Goal: Obtain resource: Obtain resource

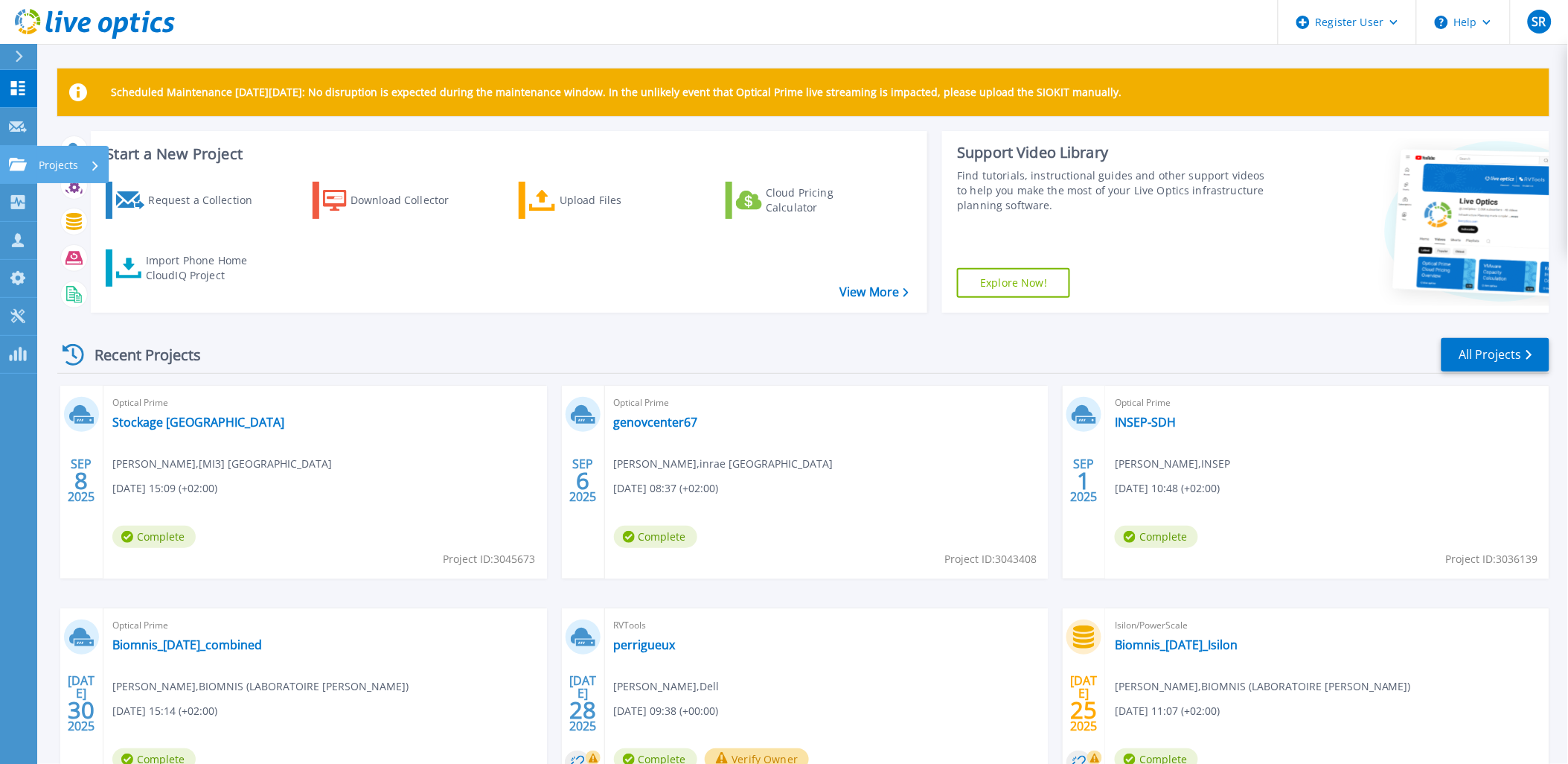
click at [23, 168] on icon at bounding box center [18, 163] width 18 height 12
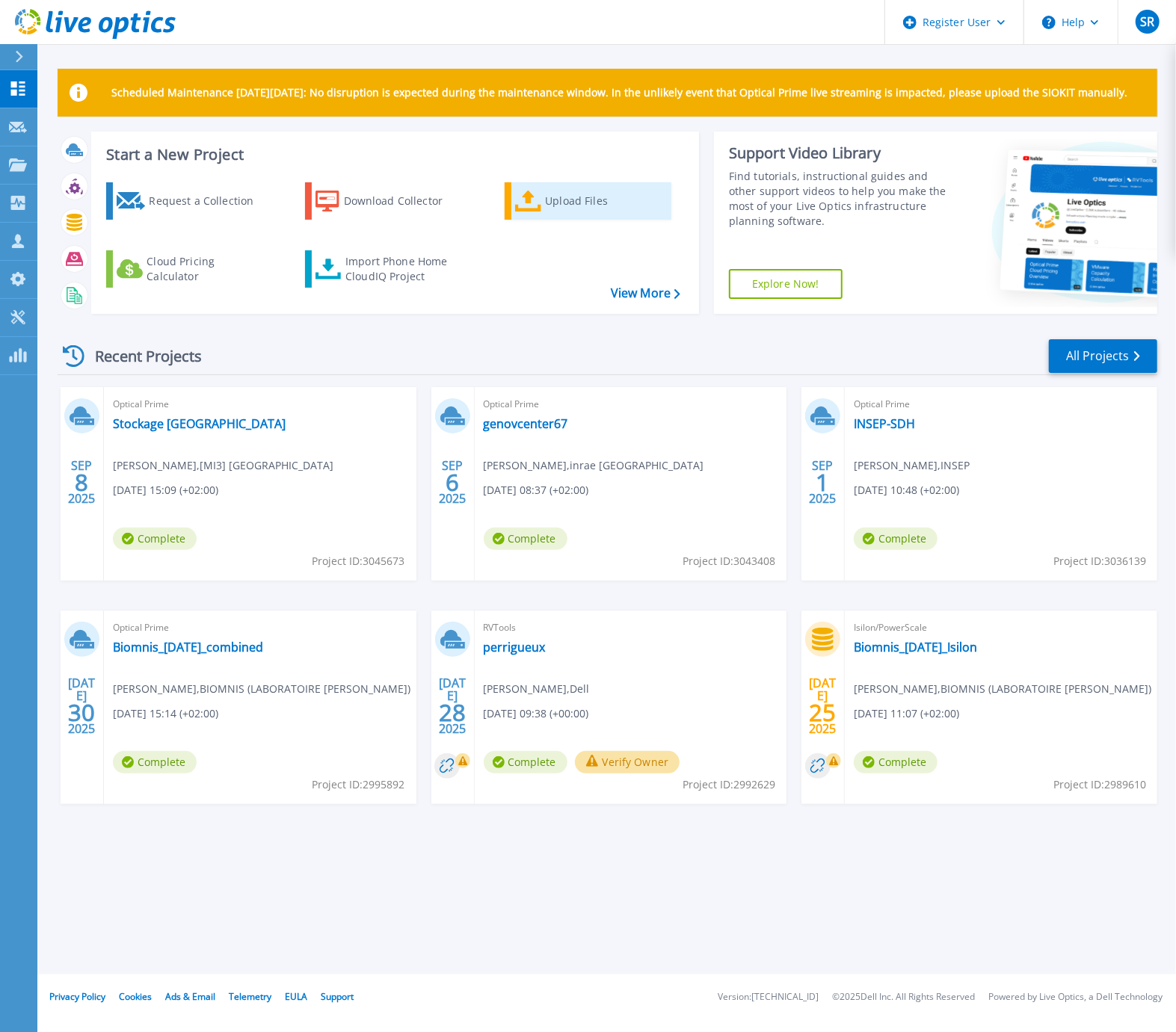
click at [572, 198] on div "Upload Files" at bounding box center [605, 201] width 119 height 30
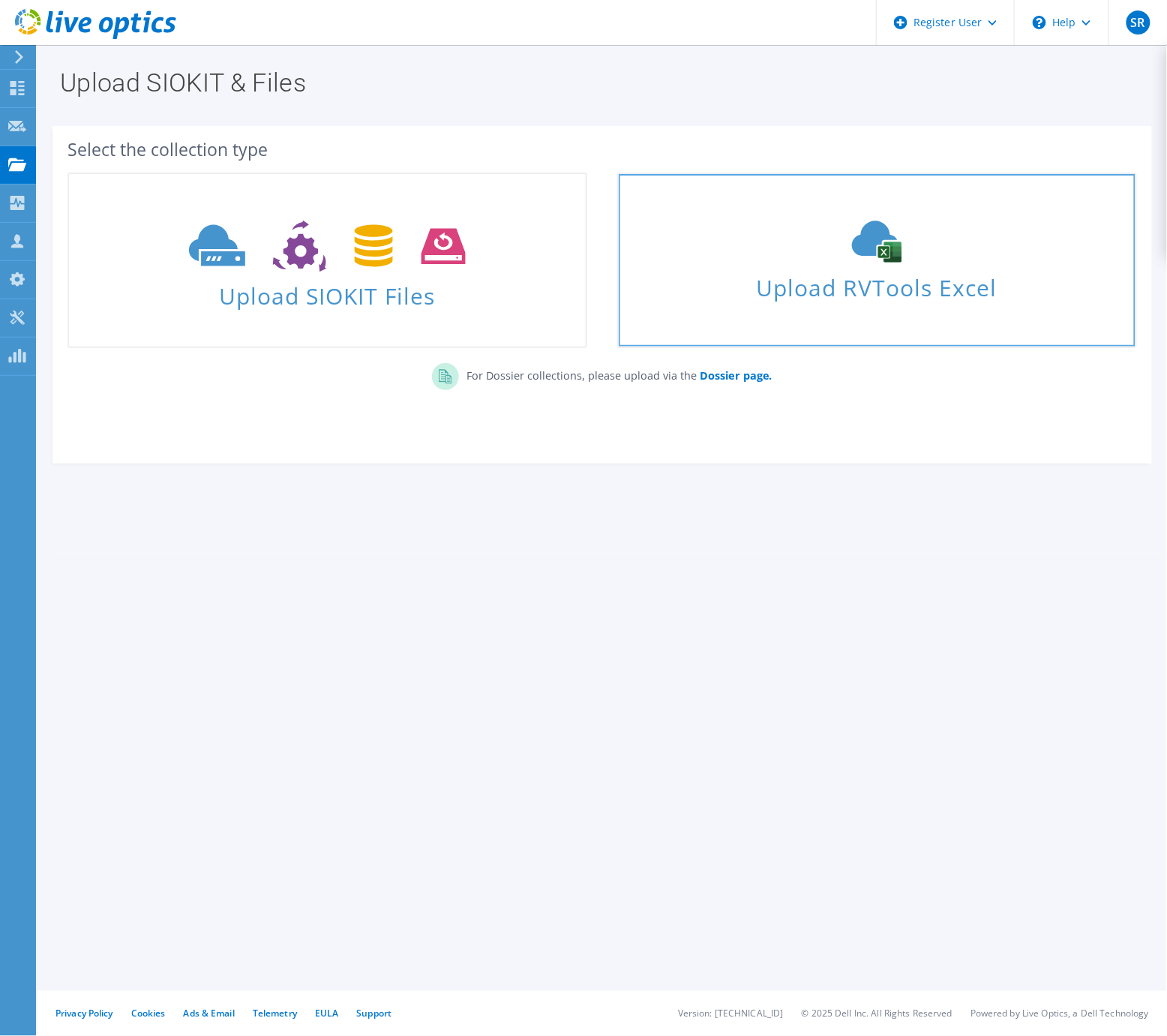
click at [909, 293] on span "Upload RVTools Excel" at bounding box center [878, 284] width 517 height 32
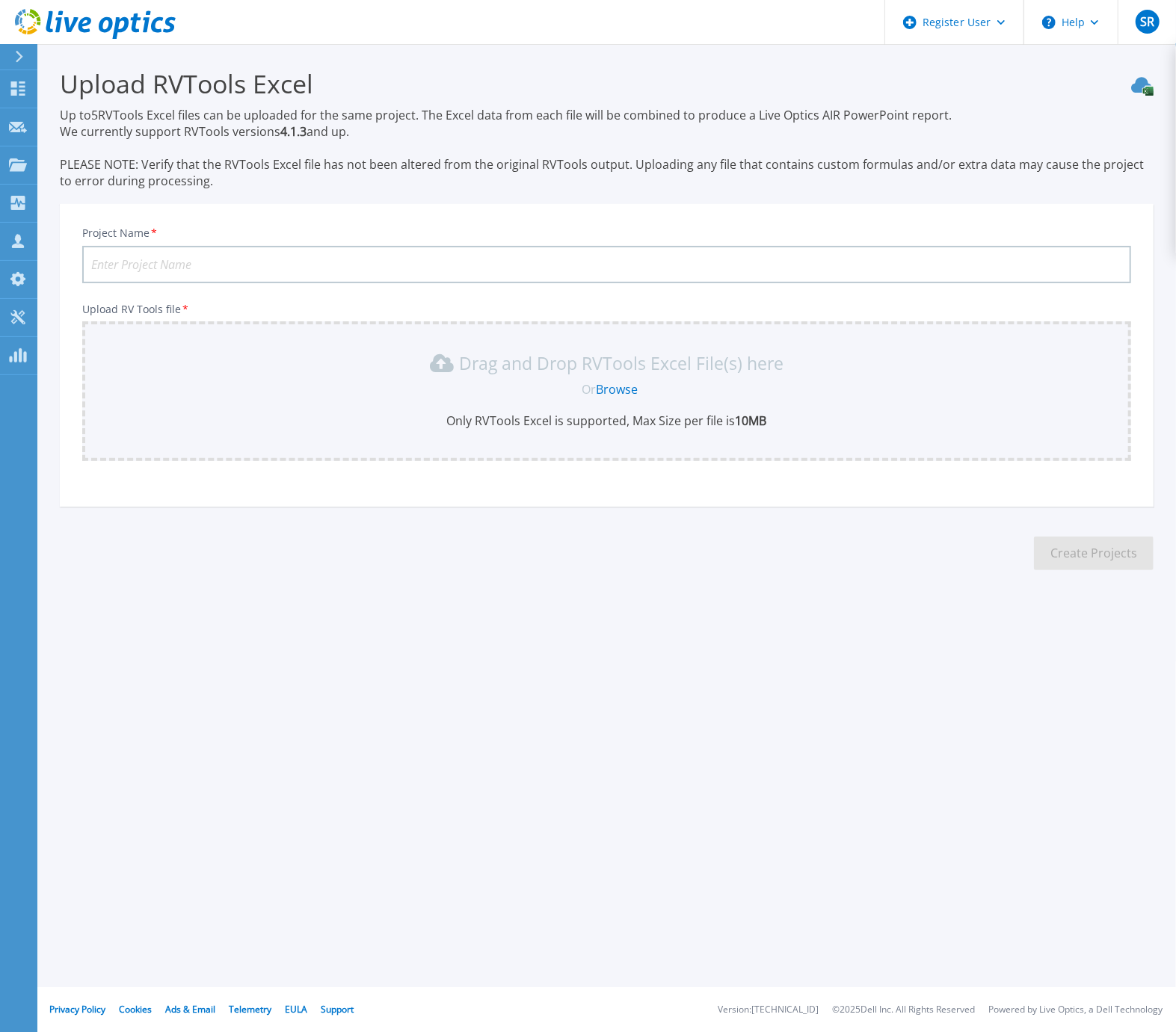
click at [540, 265] on input "Project Name *" at bounding box center [606, 264] width 1048 height 37
type input "Reunion"
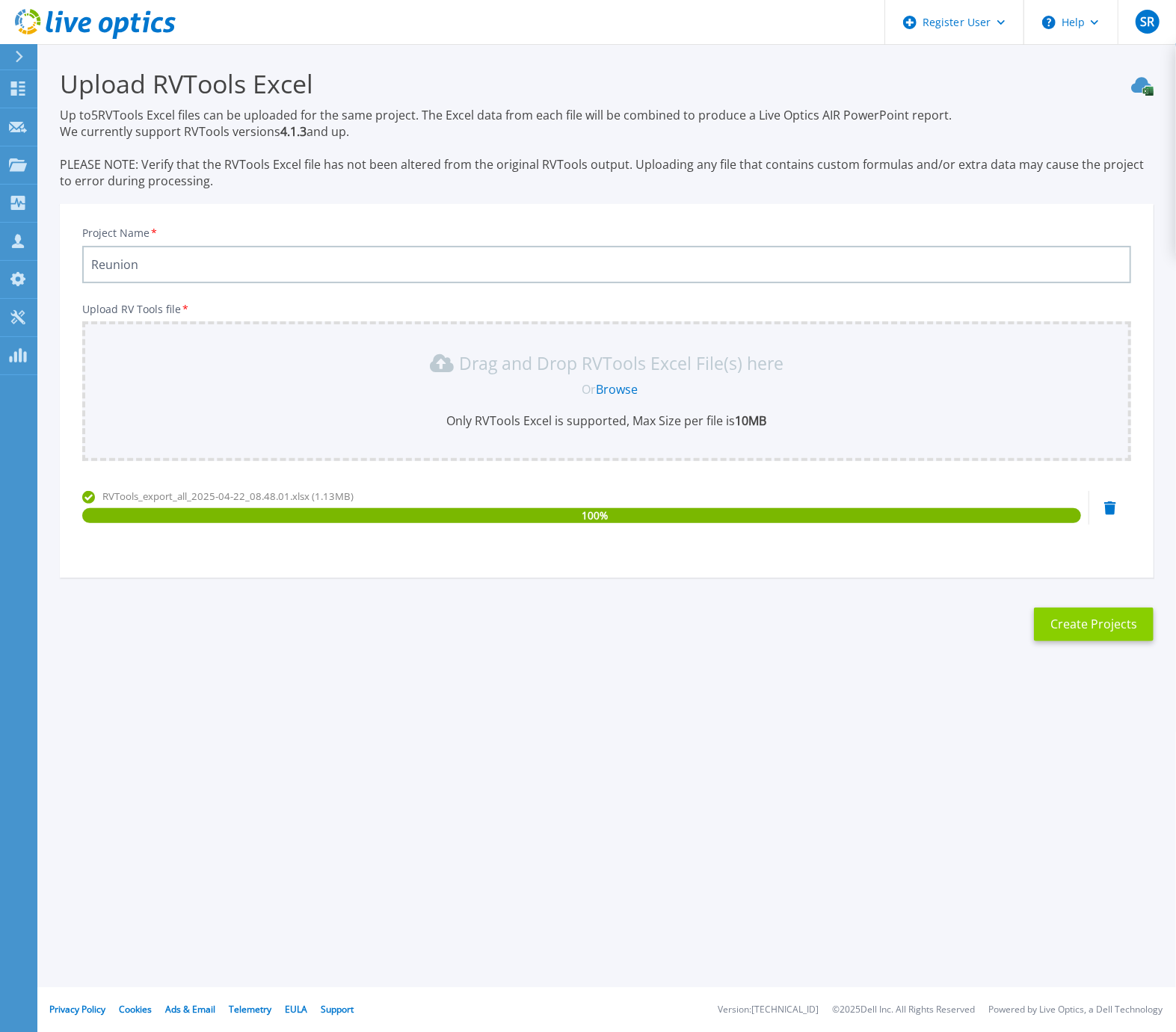
click at [1115, 622] on button "Create Projects" at bounding box center [1093, 625] width 119 height 34
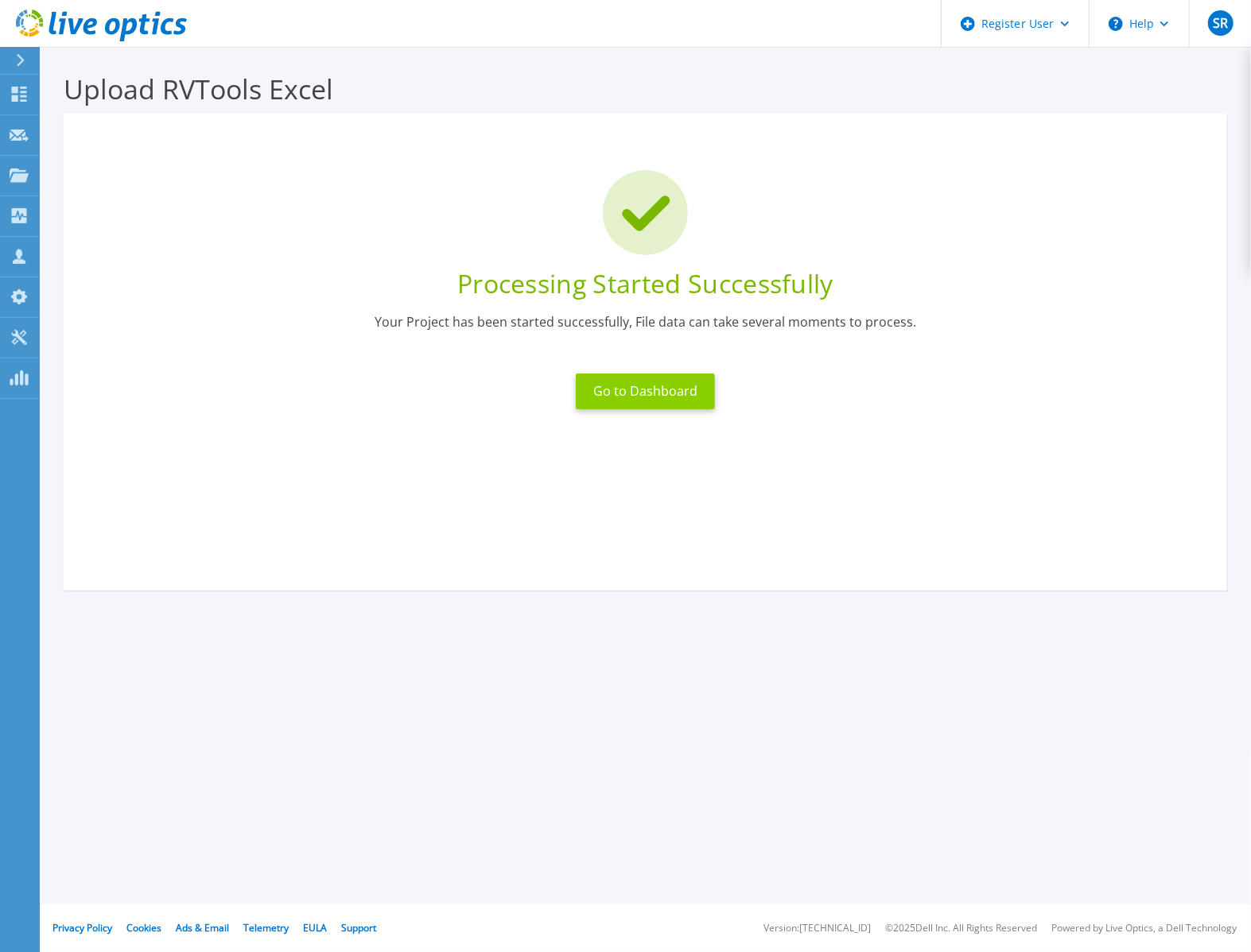
click at [632, 399] on button "Go to Dashboard" at bounding box center [645, 391] width 139 height 36
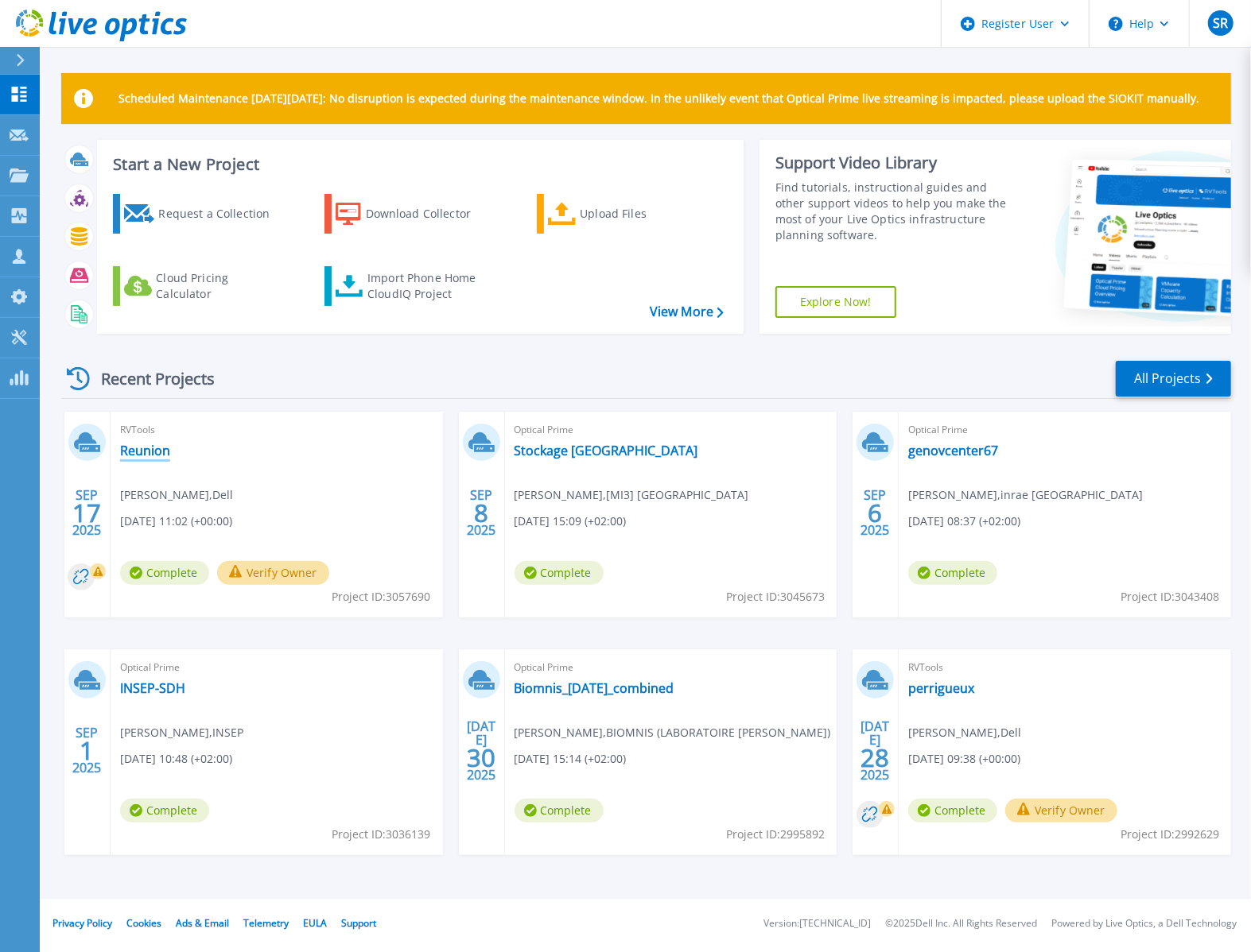
click at [140, 451] on link "Reunion" at bounding box center [144, 451] width 50 height 16
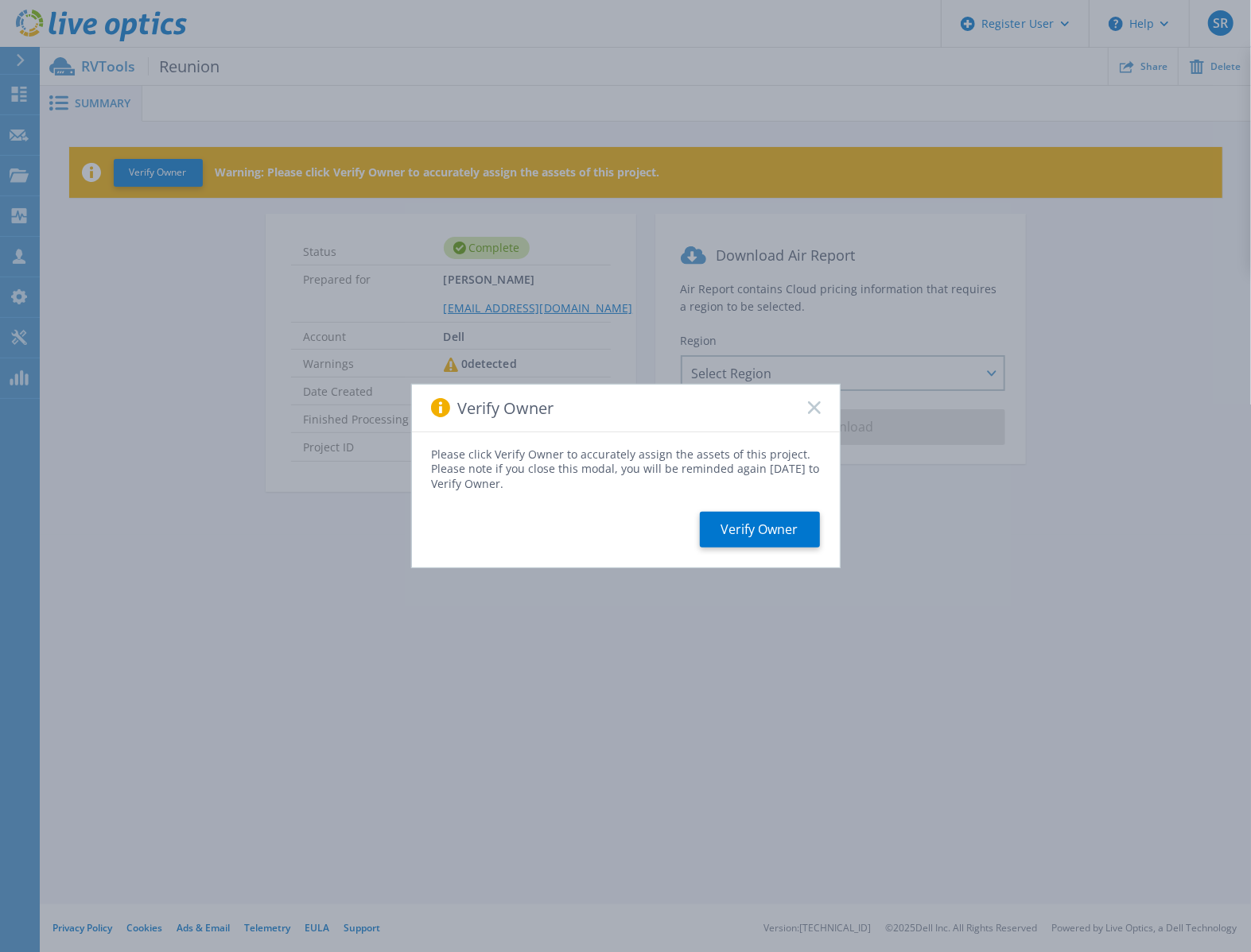
click at [816, 406] on rect at bounding box center [813, 408] width 13 height 13
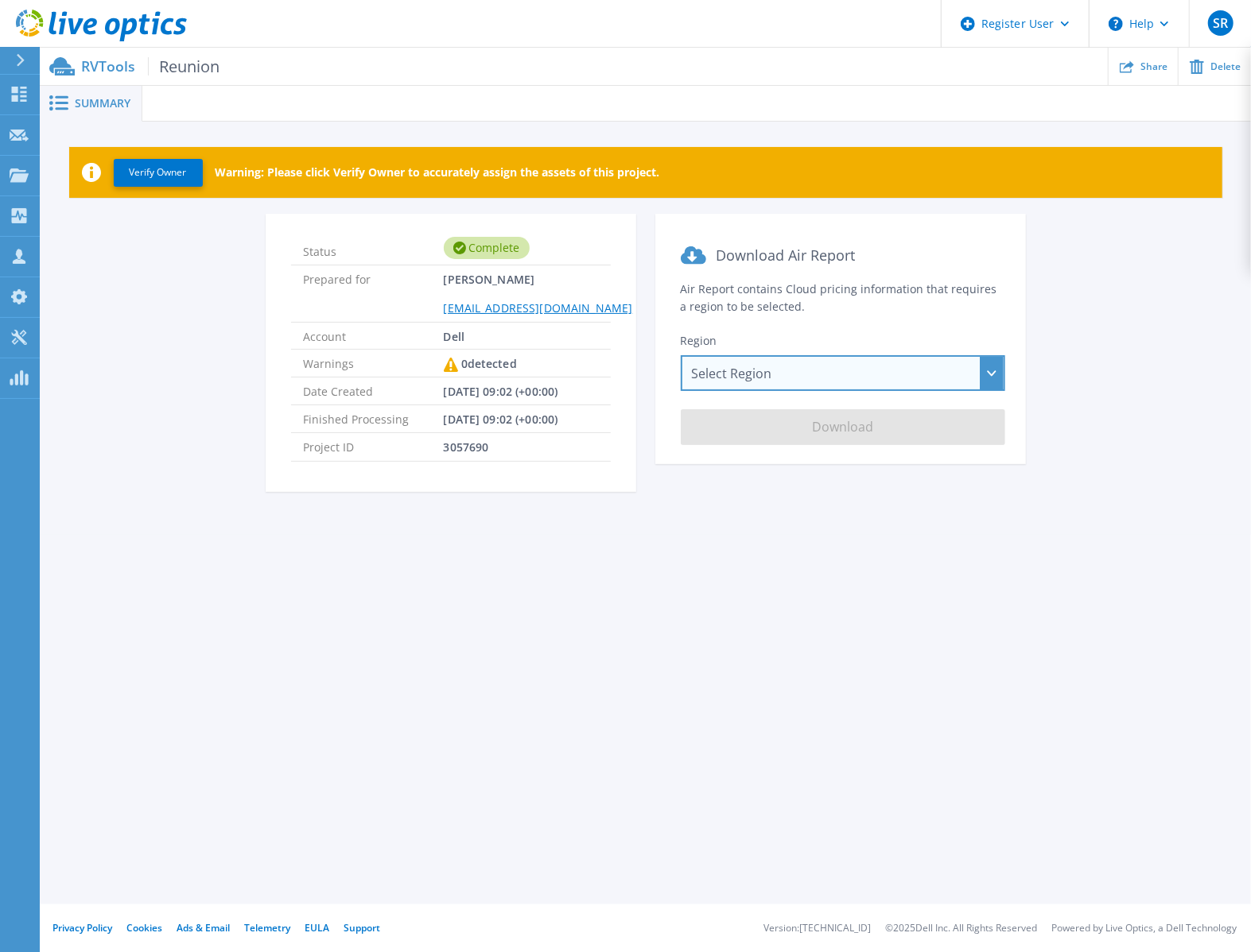
click at [817, 387] on div "Select Region [GEOGRAPHIC_DATA] ([GEOGRAPHIC_DATA]) [GEOGRAPHIC_DATA] ([GEOGRAP…" at bounding box center [843, 373] width 324 height 36
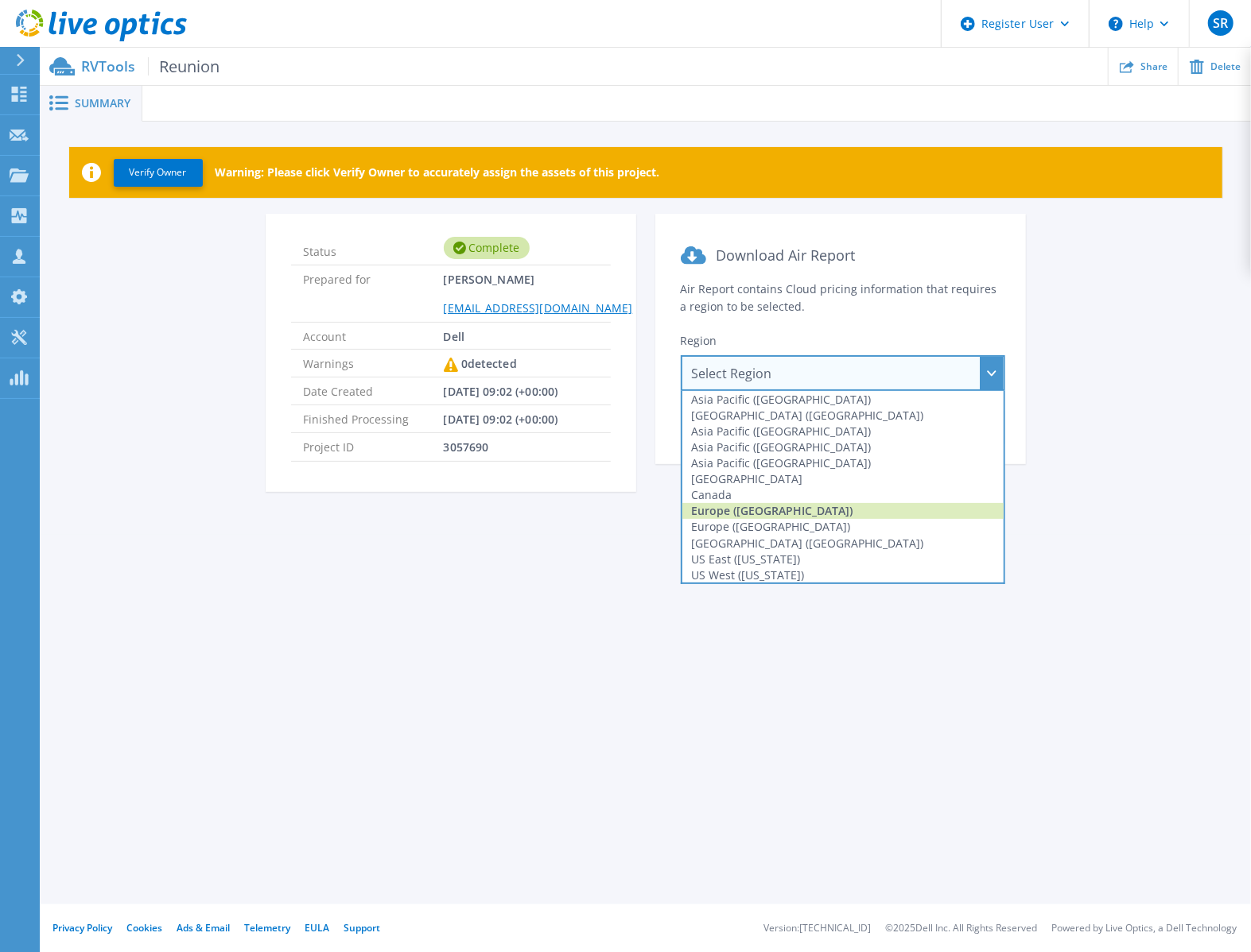
click at [802, 513] on div "Europe ([GEOGRAPHIC_DATA])" at bounding box center [842, 511] width 322 height 16
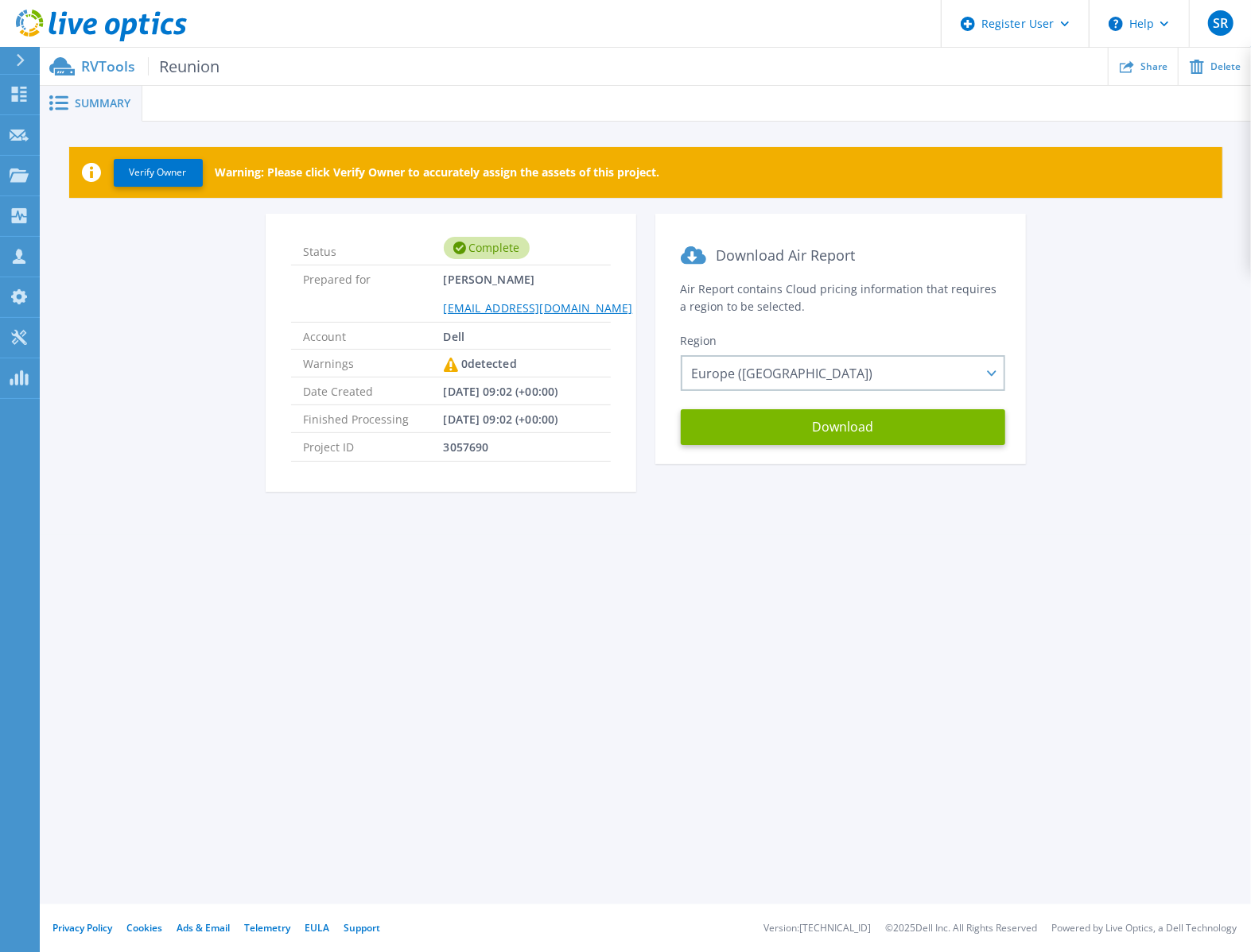
click at [751, 542] on div "Summary Verify Owner Warning: Please click Verify Owner to accurately assign th…" at bounding box center [645, 452] width 1210 height 904
click at [841, 434] on button "Download" at bounding box center [843, 427] width 324 height 36
click at [226, 269] on div "Status Complete Prepared for [PERSON_NAME] [PERSON_NAME][EMAIL_ADDRESS][DOMAIN_…" at bounding box center [645, 363] width 1163 height 298
click at [504, 243] on div "Complete" at bounding box center [486, 247] width 85 height 22
click at [166, 169] on button "Verify Owner" at bounding box center [158, 173] width 89 height 28
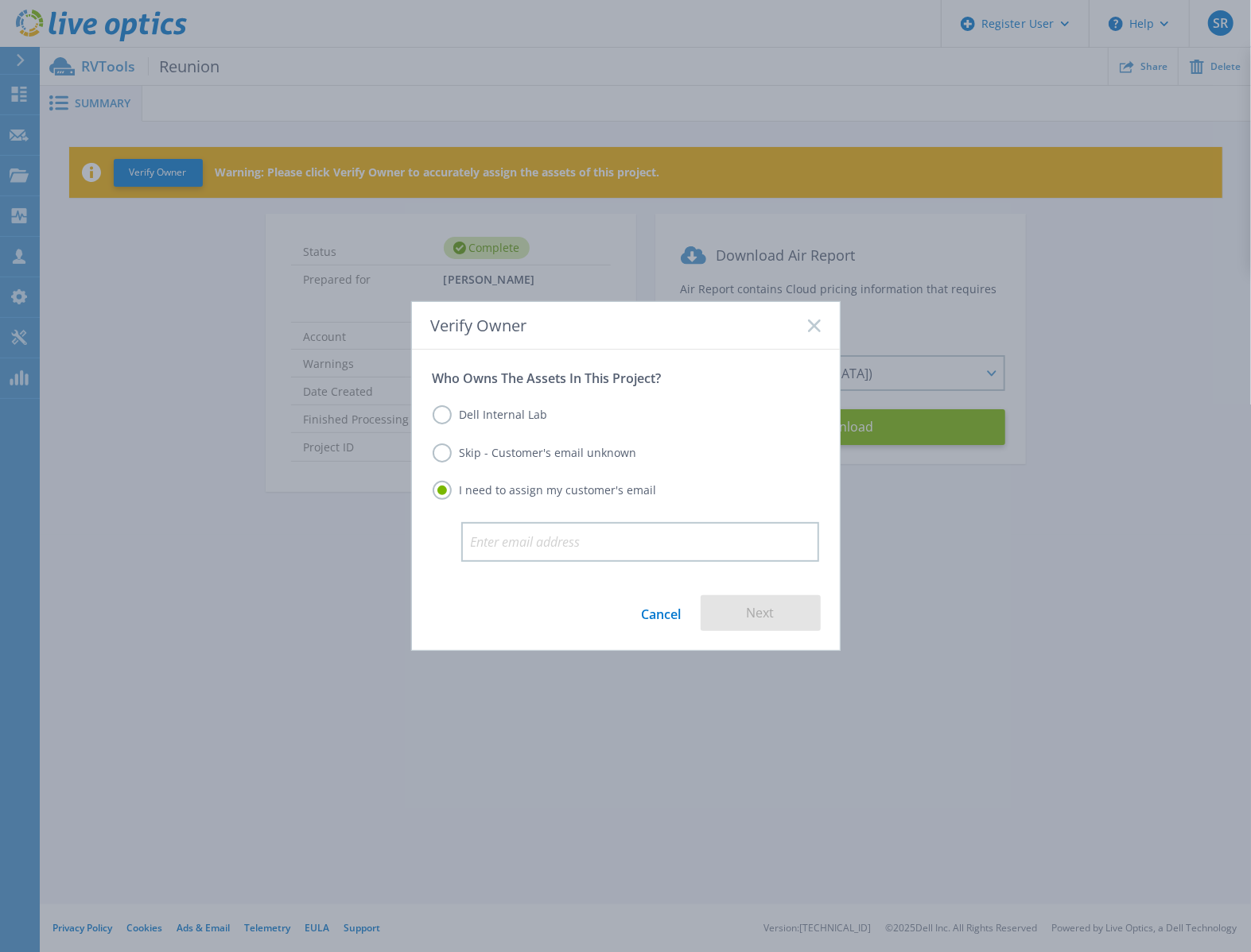
click at [513, 413] on label "Dell Internal Lab" at bounding box center [490, 415] width 115 height 19
click at [0, 0] on input "Dell Internal Lab" at bounding box center [0, 0] width 0 height 0
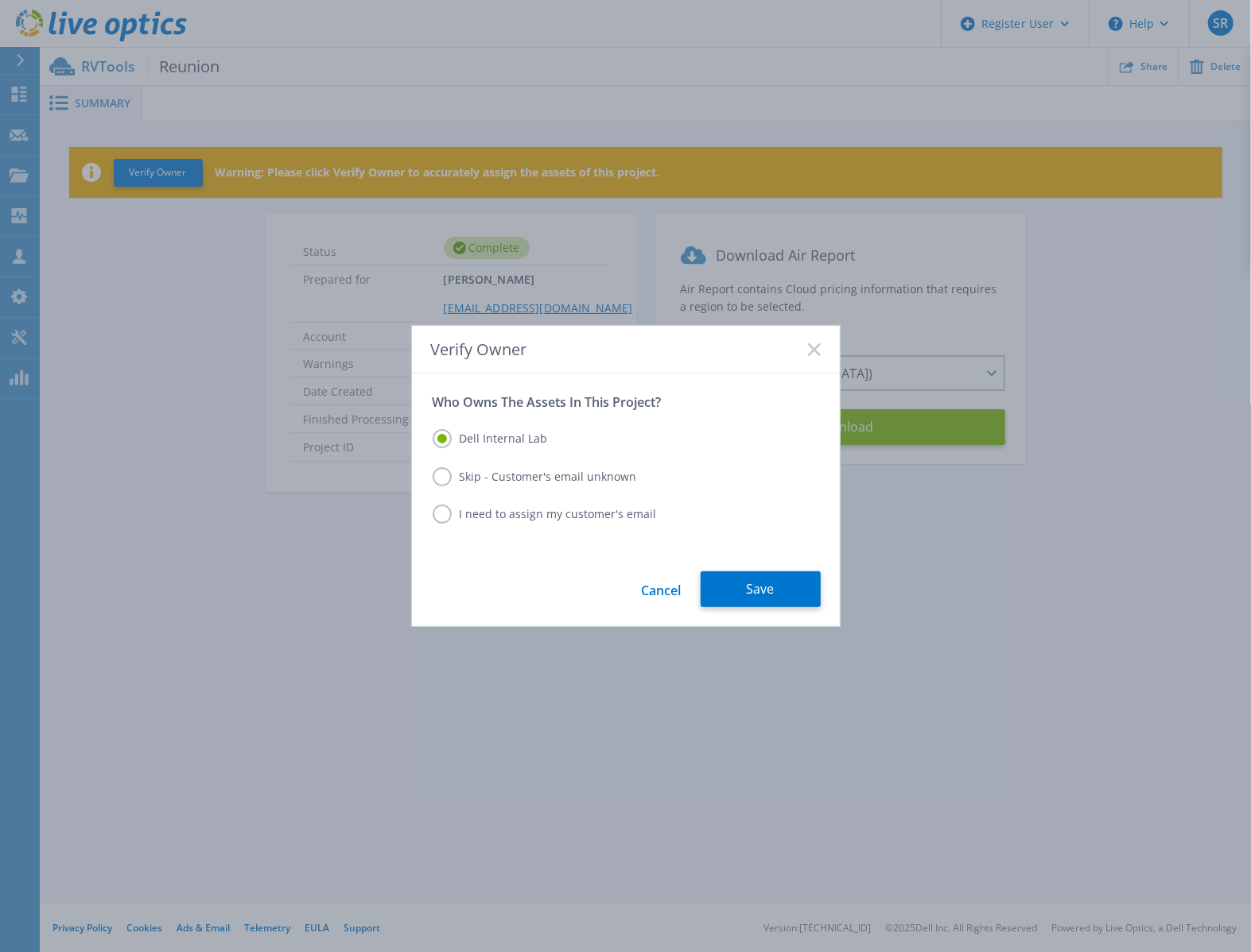
click at [576, 476] on label "Skip - Customer's email unknown" at bounding box center [535, 477] width 204 height 19
click at [0, 0] on input "Skip - Customer's email unknown" at bounding box center [0, 0] width 0 height 0
click at [788, 588] on button "Next" at bounding box center [760, 589] width 120 height 36
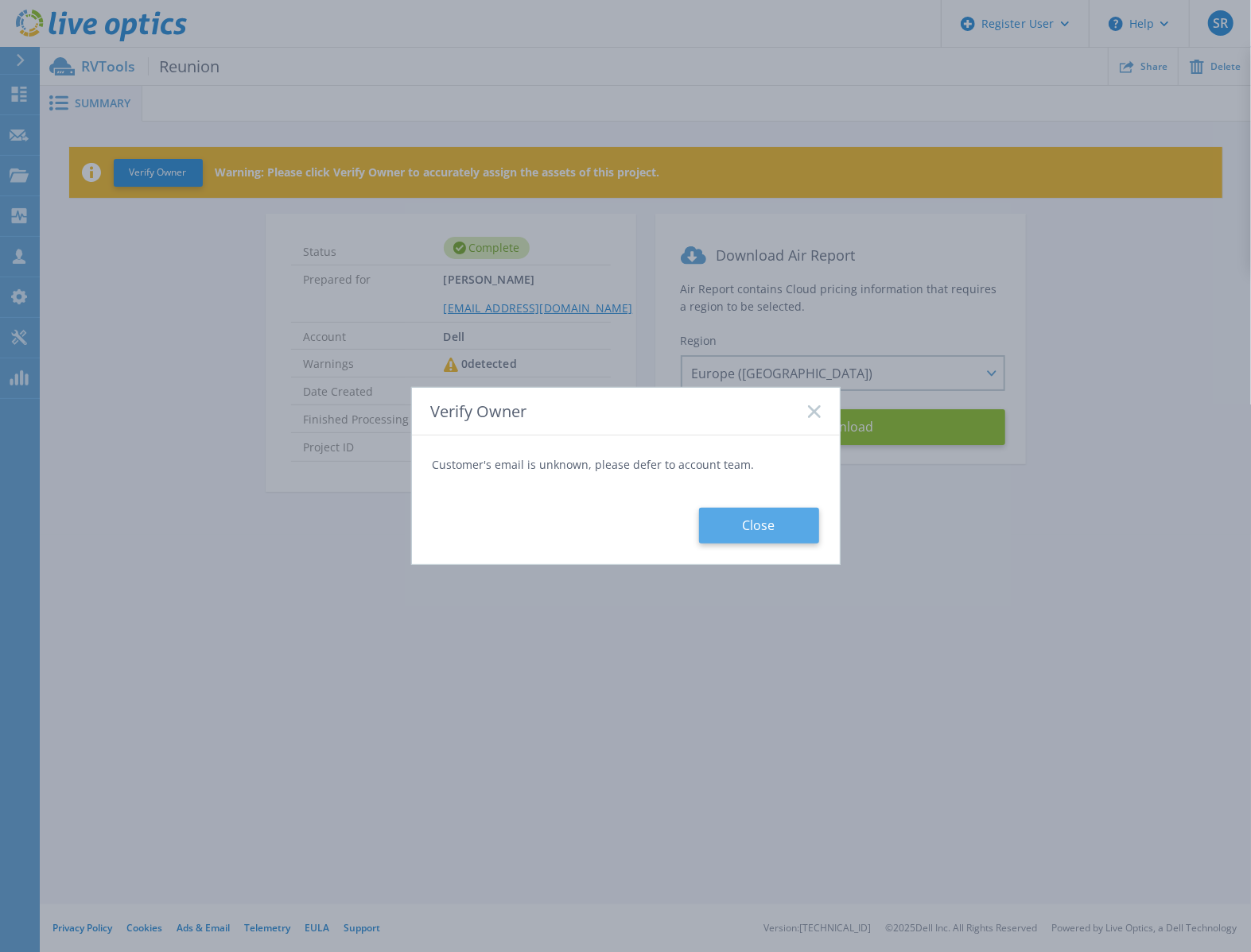
click at [781, 530] on button "Close" at bounding box center [759, 526] width 120 height 36
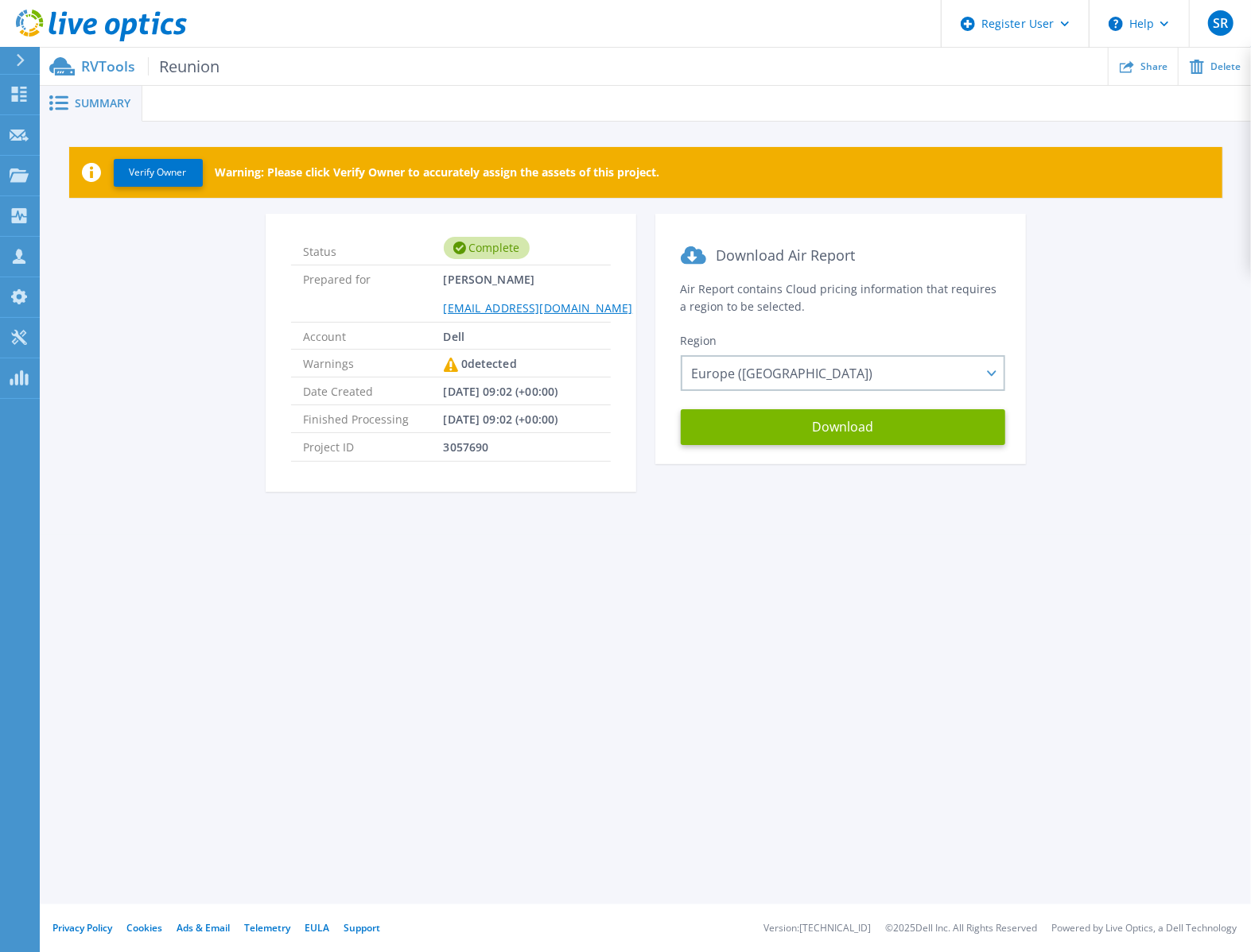
drag, startPoint x: 800, startPoint y: 689, endPoint x: 790, endPoint y: 673, distance: 18.9
click at [799, 689] on div "Summary Verify Owner Warning: Please click Verify Owner to accurately assign th…" at bounding box center [645, 452] width 1210 height 904
click at [818, 636] on div "Summary Verify Owner Warning: Please click Verify Owner to accurately assign th…" at bounding box center [645, 452] width 1210 height 904
click at [773, 624] on div "Summary Verify Owner Warning: Please click Verify Owner to accurately assign th…" at bounding box center [645, 452] width 1210 height 904
drag, startPoint x: 828, startPoint y: 740, endPoint x: 742, endPoint y: 475, distance: 278.6
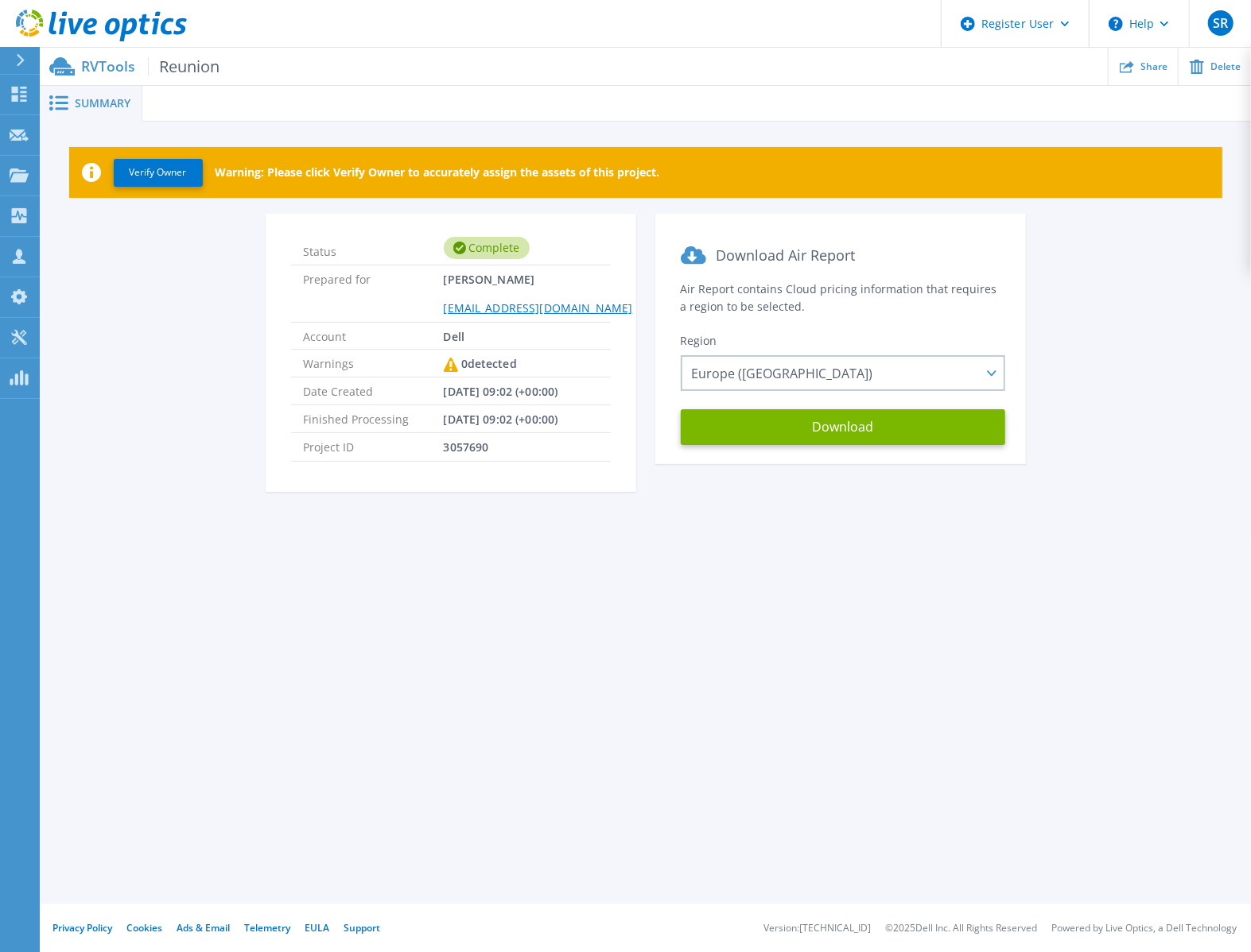
click at [828, 740] on div "Summary Verify Owner Warning: Please click Verify Owner to accurately assign th…" at bounding box center [645, 452] width 1210 height 904
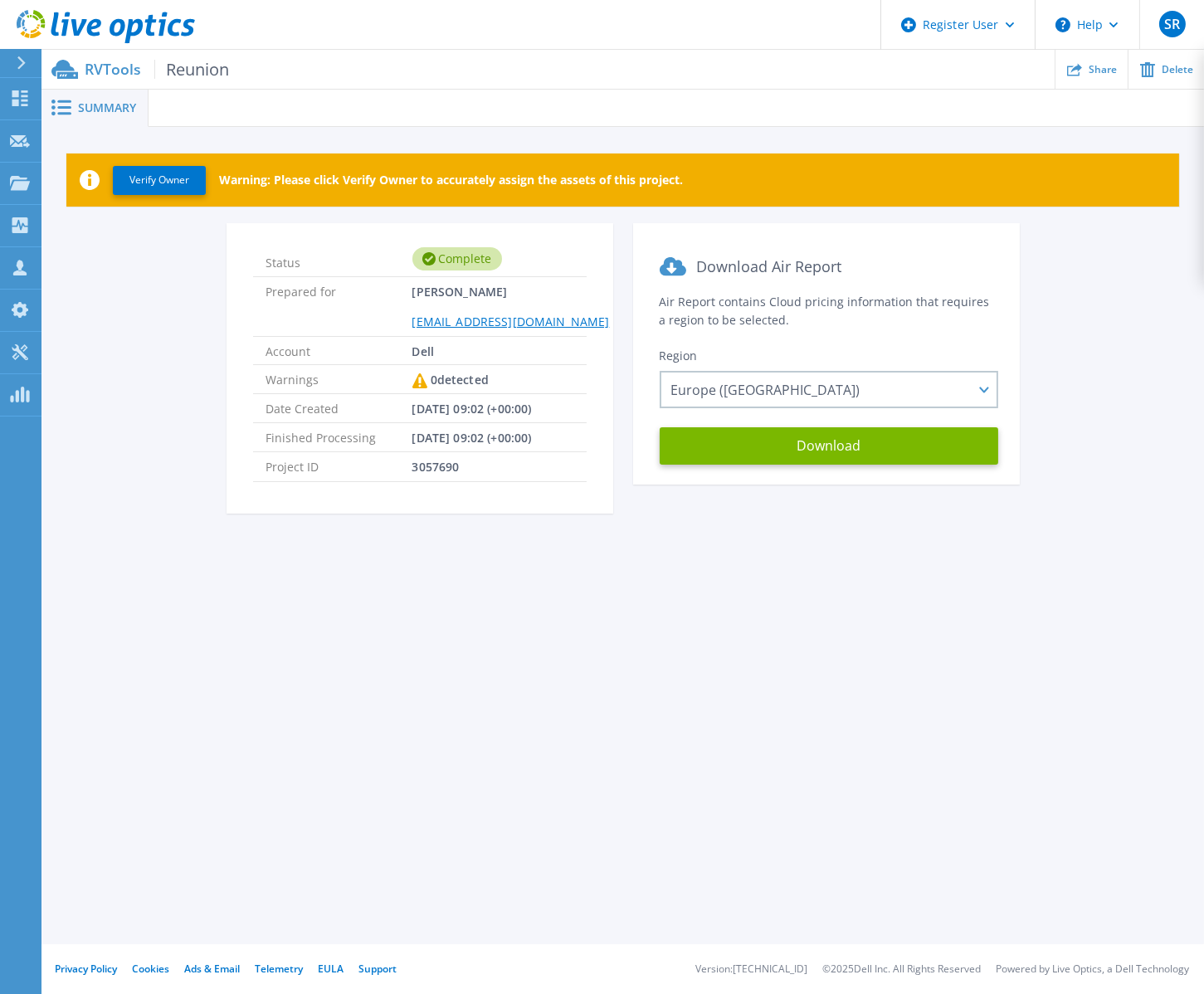
click at [810, 751] on div "Summary Verify Owner Warning: Please click Verify Owner to accurately assign th…" at bounding box center [623, 472] width 1163 height 944
click at [528, 627] on div "Summary Verify Owner Warning: Please click Verify Owner to accurately assign th…" at bounding box center [623, 472] width 1163 height 944
